Goal: Transaction & Acquisition: Purchase product/service

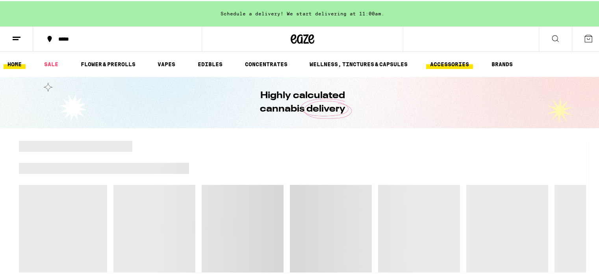
click at [446, 63] on link "ACCESSORIES" at bounding box center [449, 62] width 47 height 9
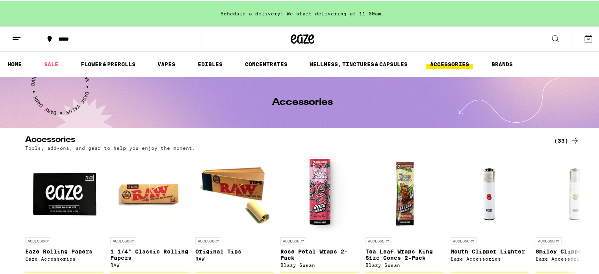
click at [554, 35] on icon at bounding box center [555, 37] width 9 height 9
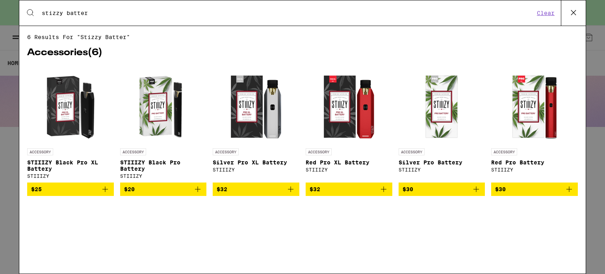
type input "stizzy batter"
click at [101, 190] on icon "Add to bag" at bounding box center [104, 188] width 9 height 9
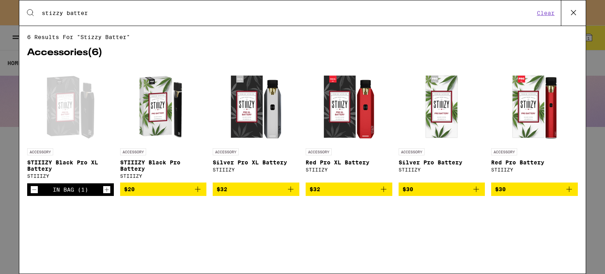
click at [572, 12] on icon at bounding box center [573, 13] width 12 height 12
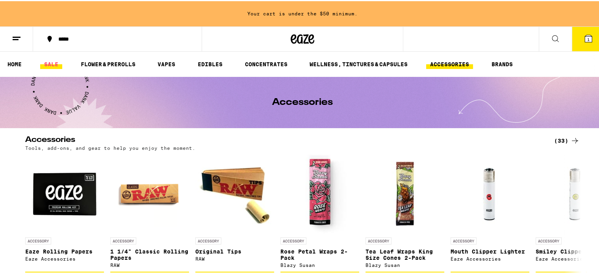
click at [50, 61] on link "SALE" at bounding box center [51, 62] width 22 height 9
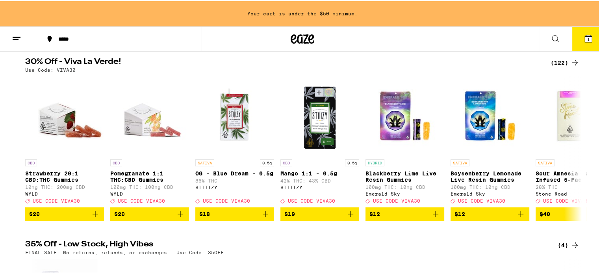
scroll to position [79, 0]
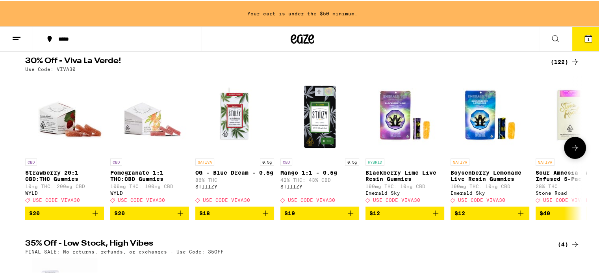
click at [564, 155] on button at bounding box center [575, 146] width 22 height 22
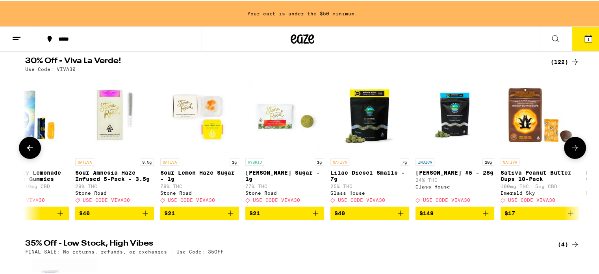
scroll to position [0, 469]
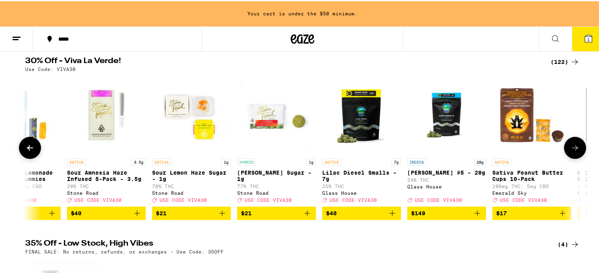
click at [566, 155] on button at bounding box center [575, 146] width 22 height 22
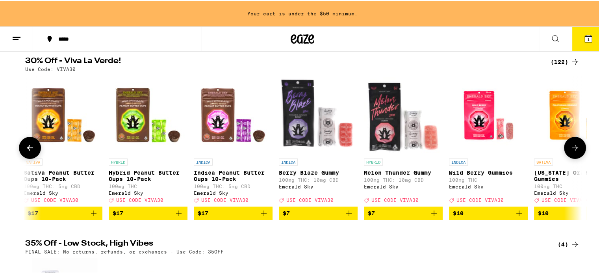
click at [566, 155] on button at bounding box center [575, 146] width 22 height 22
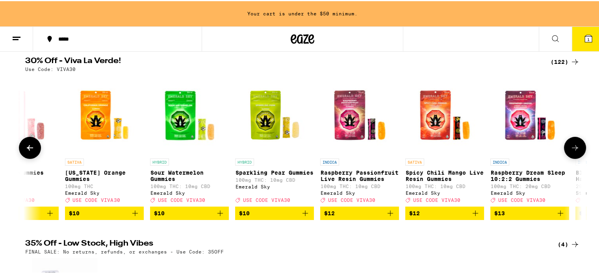
click at [566, 155] on button at bounding box center [575, 146] width 22 height 22
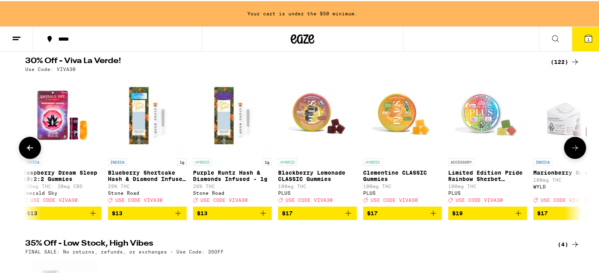
scroll to position [0, 1875]
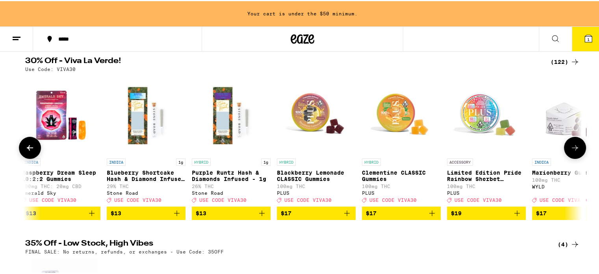
click at [566, 155] on button at bounding box center [575, 146] width 22 height 22
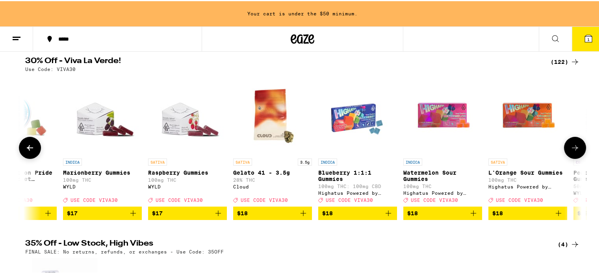
click at [566, 155] on button at bounding box center [575, 146] width 22 height 22
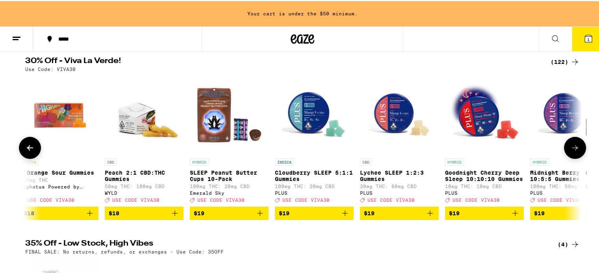
click at [566, 155] on button at bounding box center [575, 146] width 22 height 22
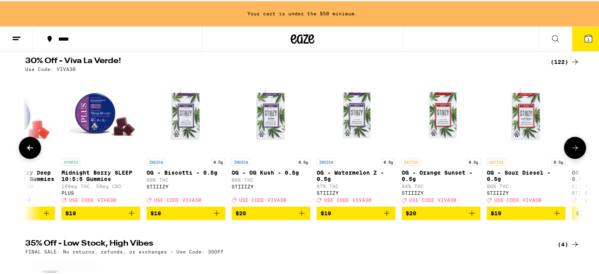
click at [566, 155] on button at bounding box center [575, 146] width 22 height 22
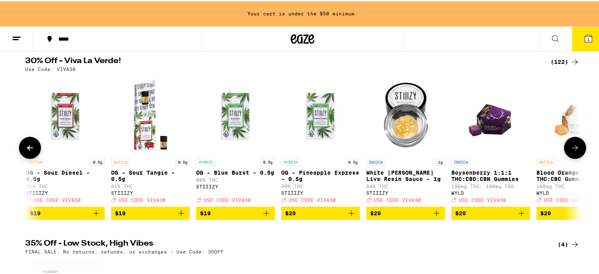
scroll to position [0, 3750]
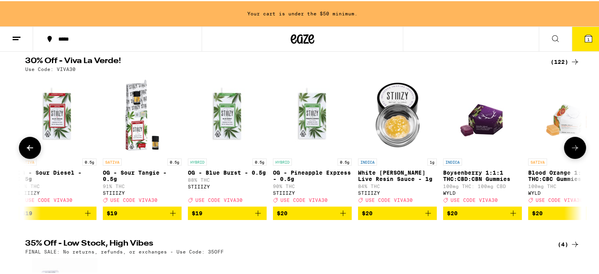
click at [27, 149] on icon at bounding box center [30, 147] width 6 height 6
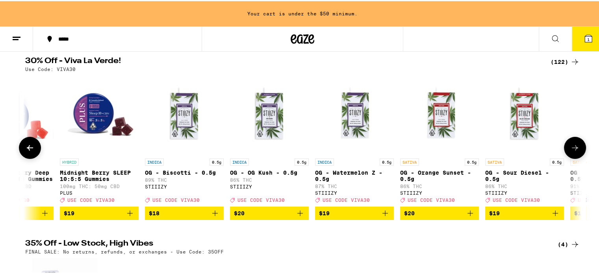
scroll to position [0, 3282]
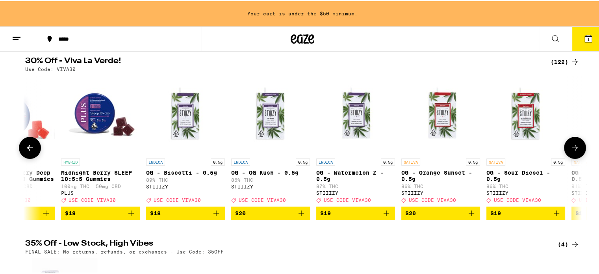
click at [570, 151] on icon at bounding box center [574, 146] width 9 height 9
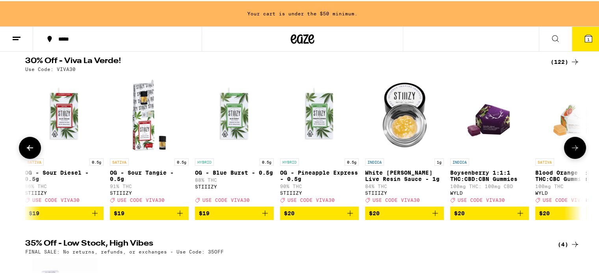
scroll to position [0, 3751]
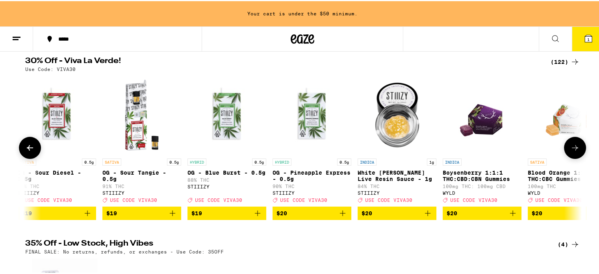
click at [570, 151] on icon at bounding box center [574, 146] width 9 height 9
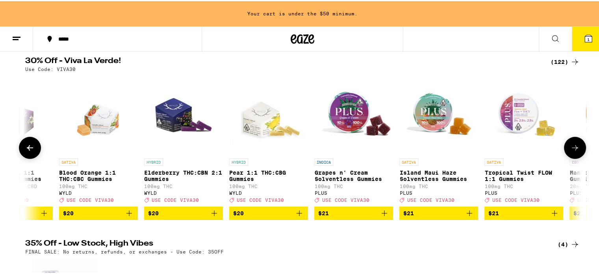
click at [570, 151] on icon at bounding box center [574, 146] width 9 height 9
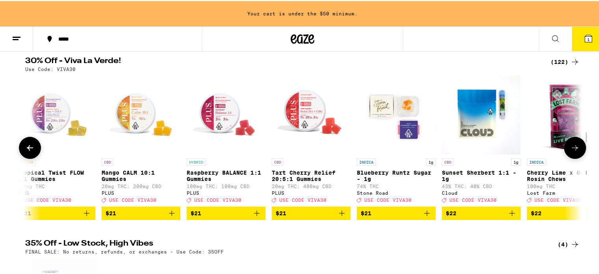
scroll to position [0, 4688]
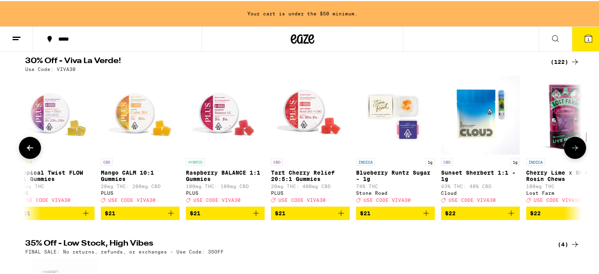
click at [570, 151] on icon at bounding box center [574, 146] width 9 height 9
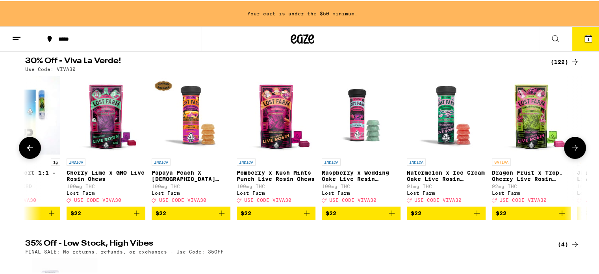
scroll to position [0, 5157]
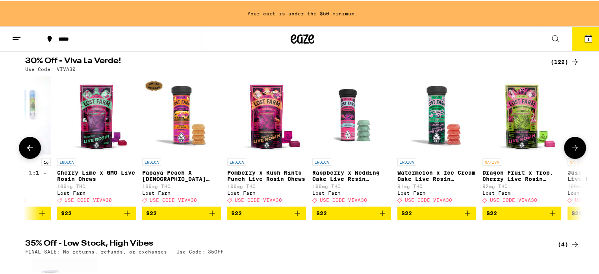
click at [570, 151] on icon at bounding box center [574, 146] width 9 height 9
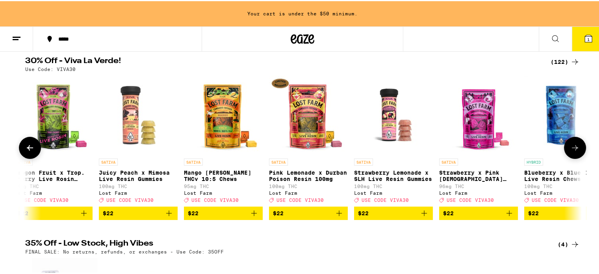
click at [570, 151] on icon at bounding box center [574, 146] width 9 height 9
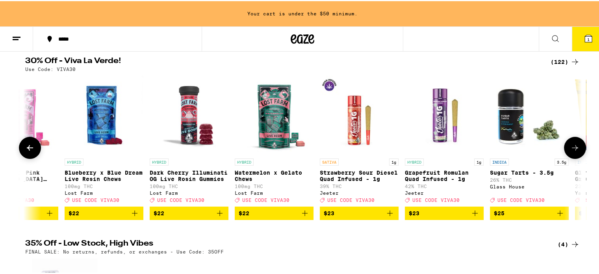
scroll to position [0, 6095]
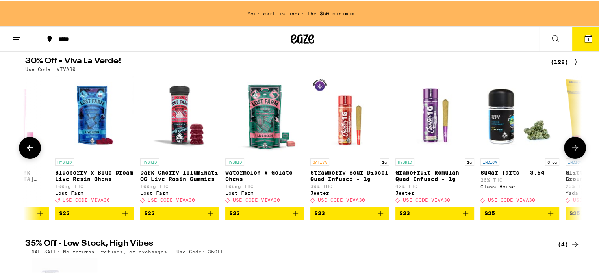
click at [574, 151] on icon at bounding box center [574, 146] width 9 height 9
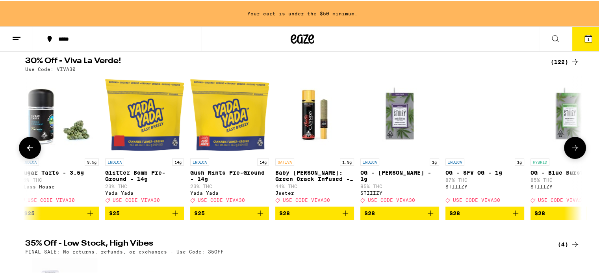
scroll to position [0, 6563]
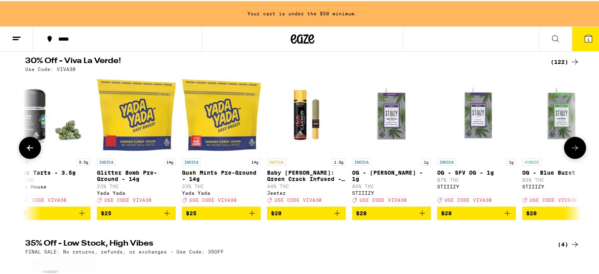
click at [369, 217] on span "$28" at bounding box center [391, 211] width 71 height 9
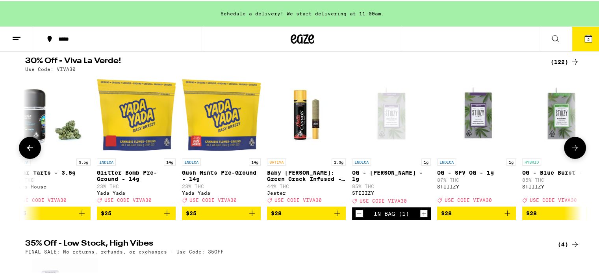
click at [570, 151] on icon at bounding box center [574, 146] width 9 height 9
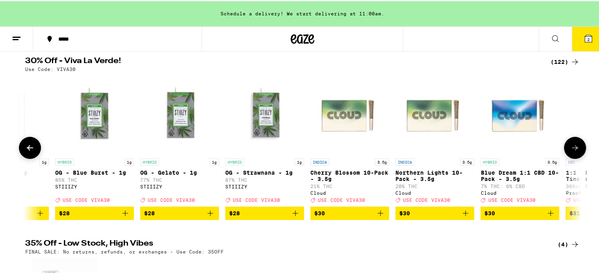
scroll to position [0, 7032]
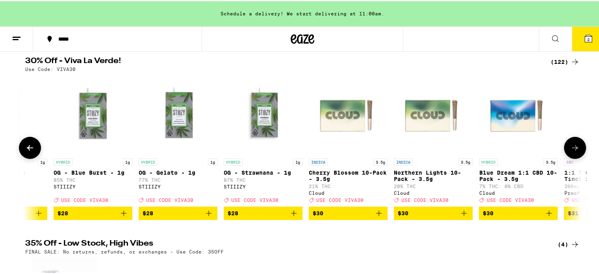
click at [281, 215] on span "$28" at bounding box center [263, 211] width 71 height 9
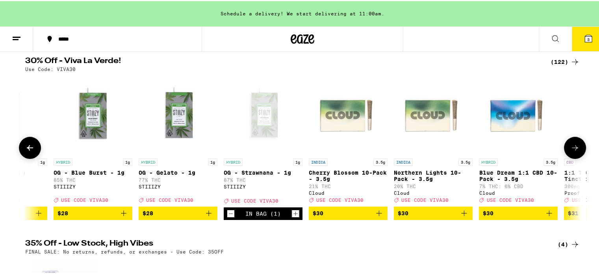
click at [178, 201] on span "USE CODE VIVA30" at bounding box center [169, 198] width 47 height 5
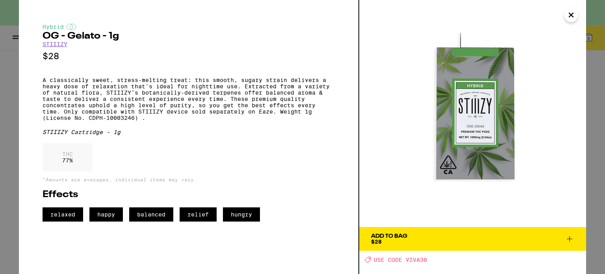
click at [565, 17] on button "Close" at bounding box center [571, 15] width 14 height 14
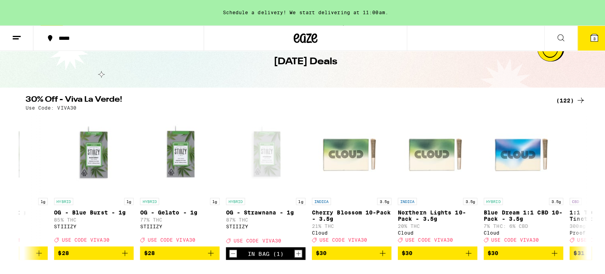
scroll to position [39, 0]
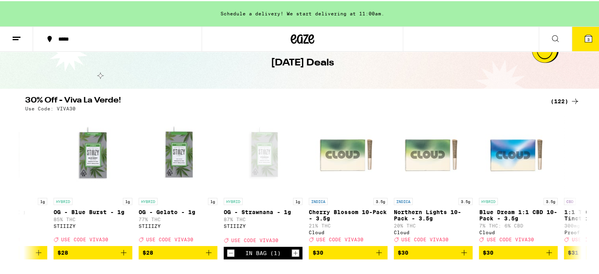
click at [584, 33] on icon at bounding box center [588, 37] width 9 height 9
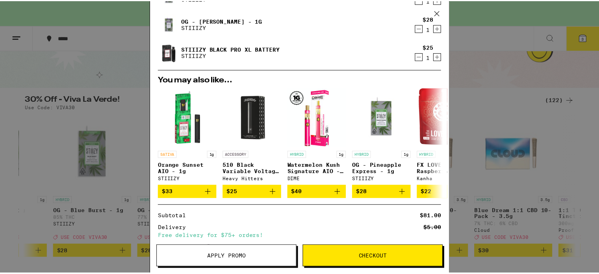
scroll to position [118, 0]
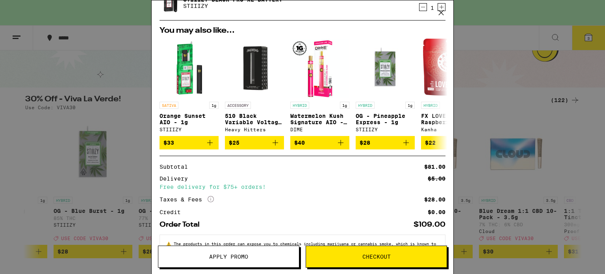
click at [252, 253] on button "Apply Promo" at bounding box center [228, 256] width 141 height 22
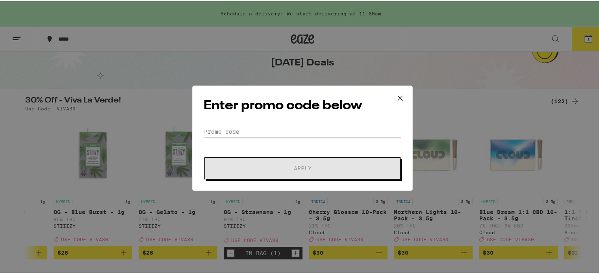
click at [238, 129] on input "Promo Code" at bounding box center [303, 130] width 198 height 12
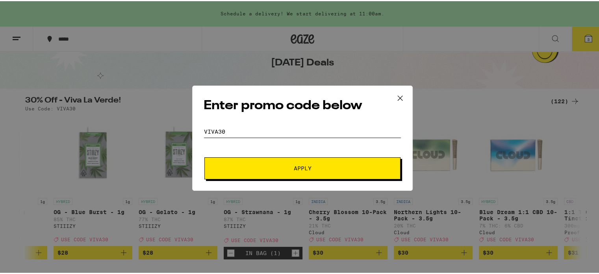
type input "viva30"
click at [289, 168] on span "Apply" at bounding box center [303, 167] width 142 height 6
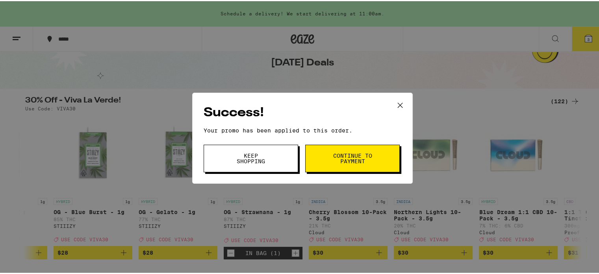
click at [312, 162] on button "Continue to payment" at bounding box center [352, 157] width 95 height 28
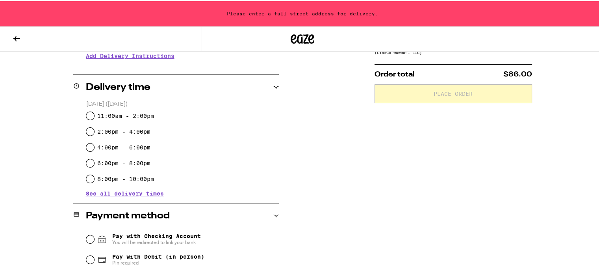
scroll to position [158, 0]
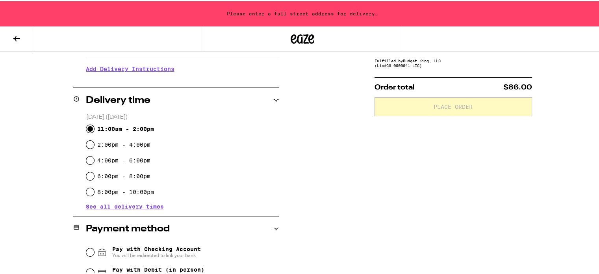
click at [90, 129] on input "11:00am - 2:00pm" at bounding box center [90, 128] width 8 height 8
radio input "true"
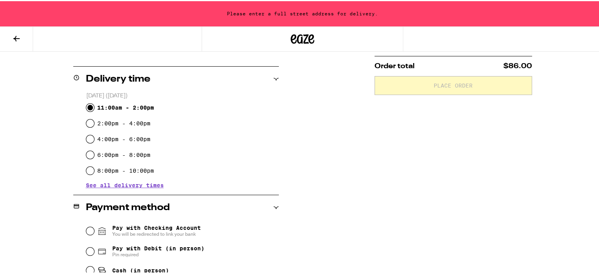
scroll to position [276, 0]
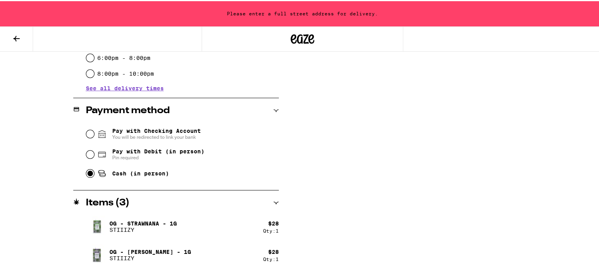
click at [88, 172] on input "Cash (in person)" at bounding box center [90, 172] width 8 height 8
radio input "true"
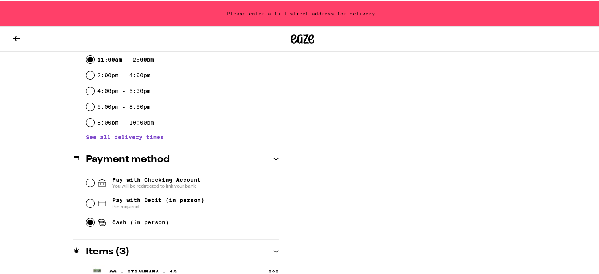
scroll to position [65, 0]
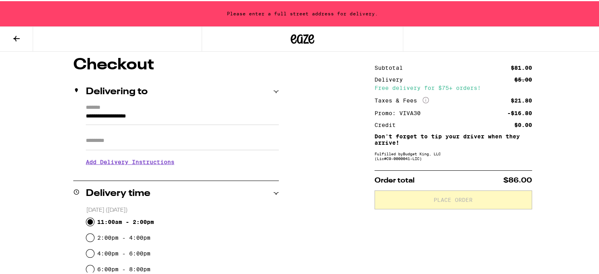
click at [199, 134] on input "Apt/Suite" at bounding box center [182, 139] width 193 height 19
click at [198, 126] on div "Apt/Suite" at bounding box center [182, 136] width 193 height 25
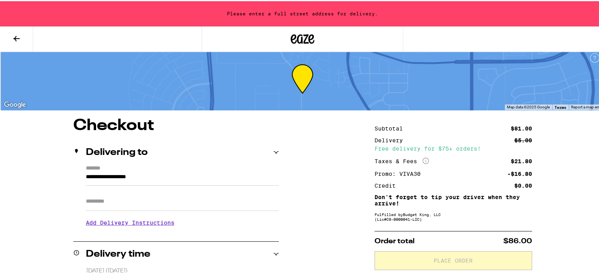
scroll to position [0, 0]
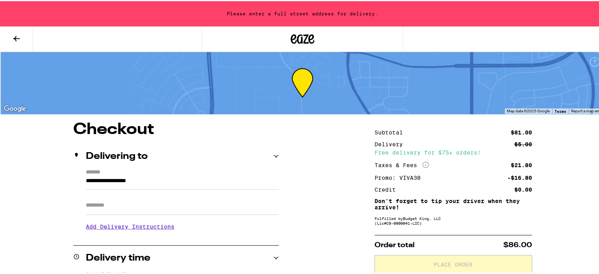
drag, startPoint x: 164, startPoint y: 174, endPoint x: 158, endPoint y: 173, distance: 6.3
click at [158, 173] on label "*******" at bounding box center [182, 171] width 193 height 7
click at [158, 175] on input "**********" at bounding box center [182, 181] width 193 height 13
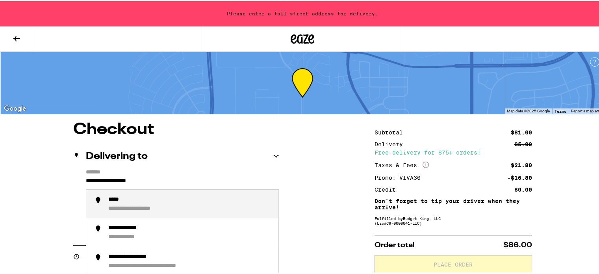
drag, startPoint x: 158, startPoint y: 180, endPoint x: 63, endPoint y: 176, distance: 94.6
click at [135, 200] on div "**********" at bounding box center [138, 198] width 61 height 7
type input "**********"
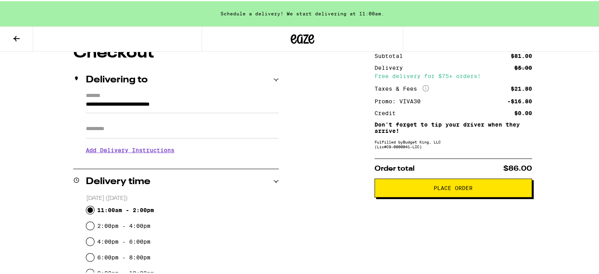
scroll to position [79, 0]
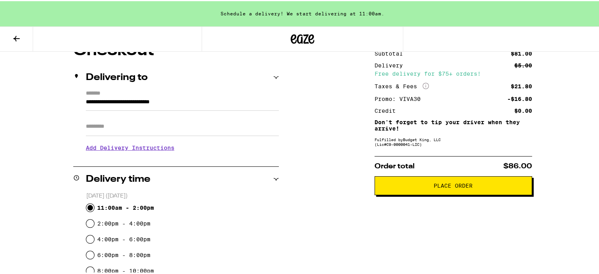
click at [447, 189] on button "Place Order" at bounding box center [454, 184] width 158 height 19
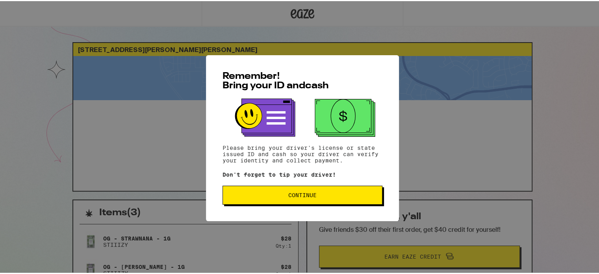
click at [391, 193] on div "Remember! Bring your ID and cash Please bring your driver's license or state is…" at bounding box center [302, 137] width 193 height 166
click at [380, 194] on div "Remember! Bring your ID and cash Please bring your driver's license or state is…" at bounding box center [302, 137] width 193 height 166
click at [369, 195] on span "Continue" at bounding box center [302, 194] width 147 height 6
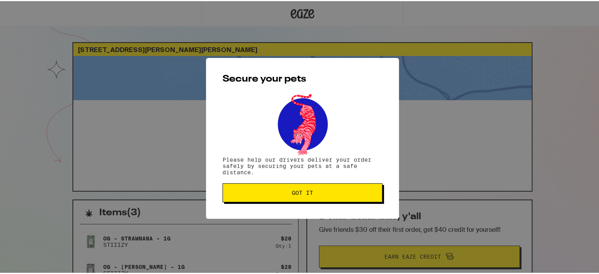
click at [368, 194] on span "Got it" at bounding box center [302, 192] width 147 height 6
